Goal: Navigation & Orientation: Find specific page/section

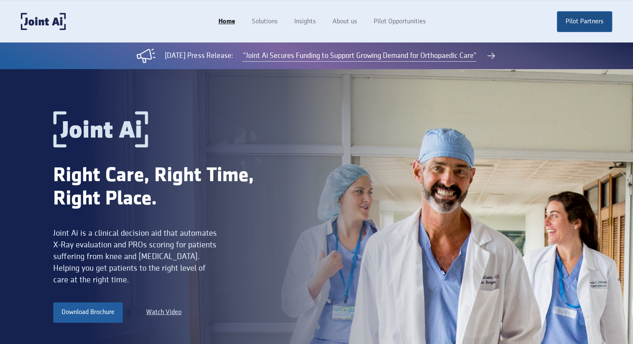
click at [581, 21] on link "Pilot Partners" at bounding box center [584, 21] width 55 height 21
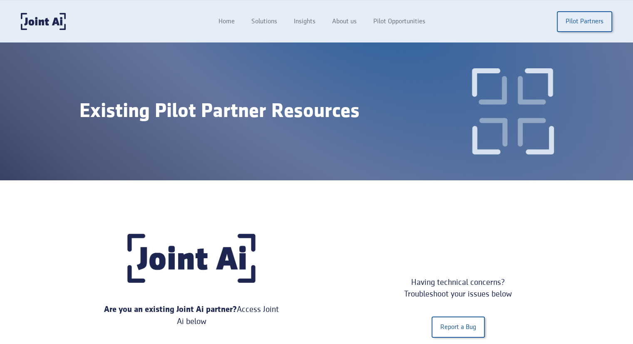
click at [581, 21] on link "Pilot Partners" at bounding box center [584, 21] width 55 height 21
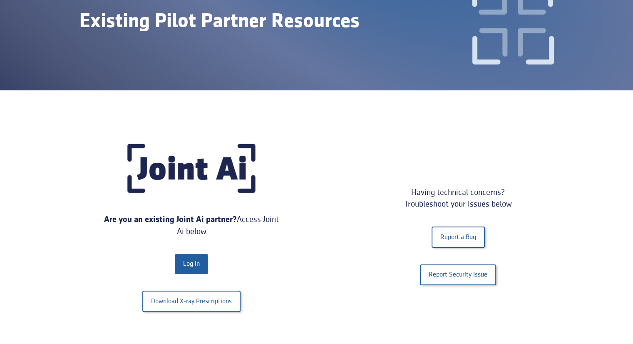
scroll to position [108, 0]
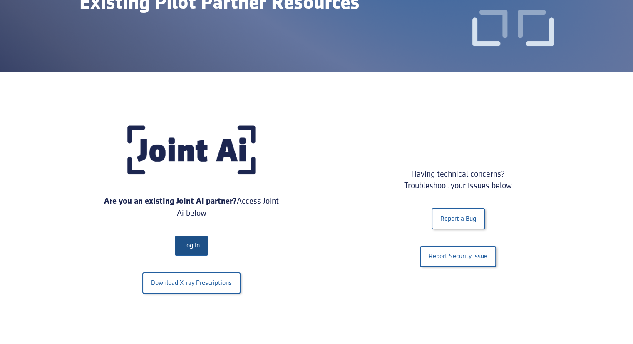
click at [195, 244] on link "Log In" at bounding box center [191, 245] width 33 height 20
